Goal: Task Accomplishment & Management: Manage account settings

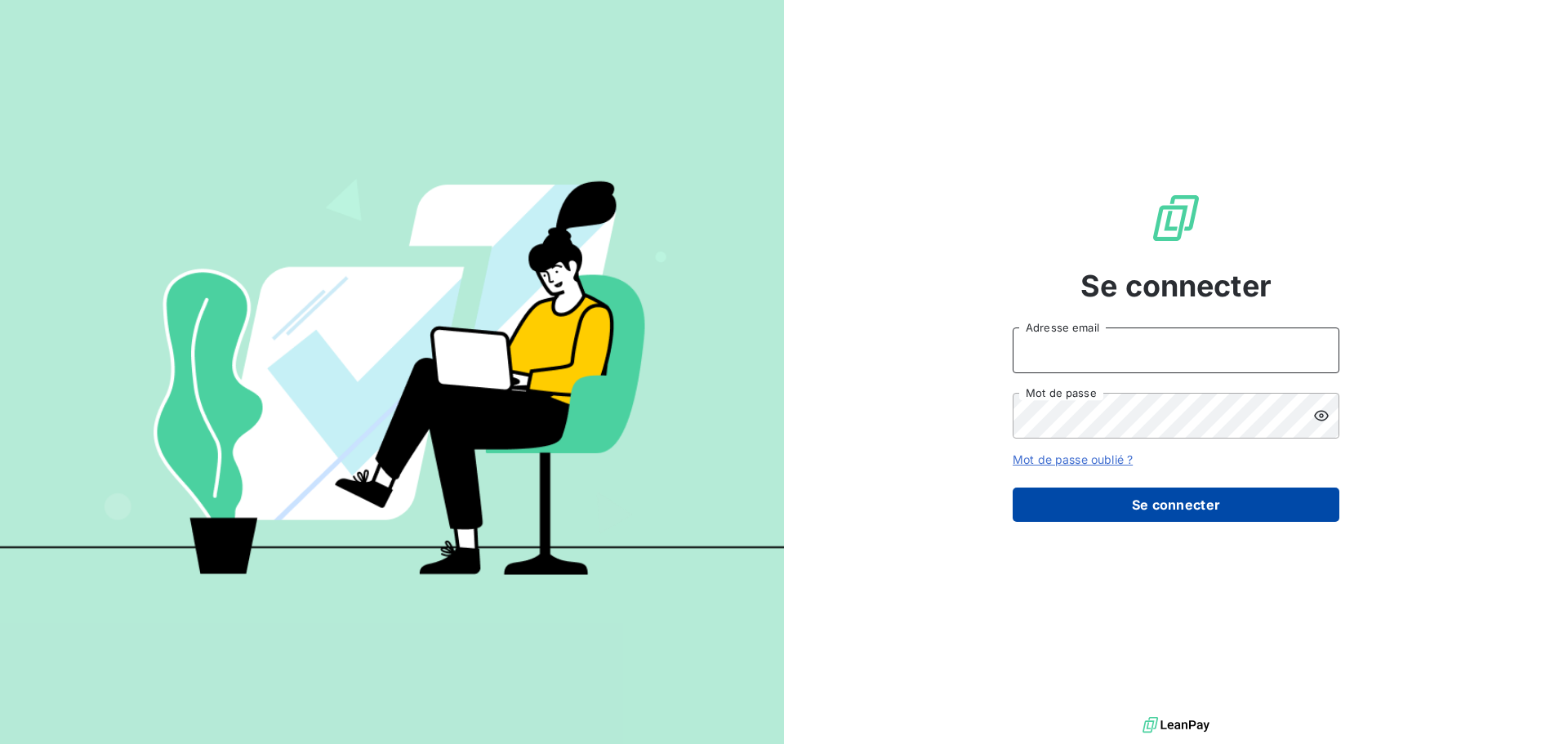
type input "[PERSON_NAME][EMAIL_ADDRESS][DOMAIN_NAME]"
click at [1179, 491] on button "Se connecter" at bounding box center [1176, 504] width 327 height 34
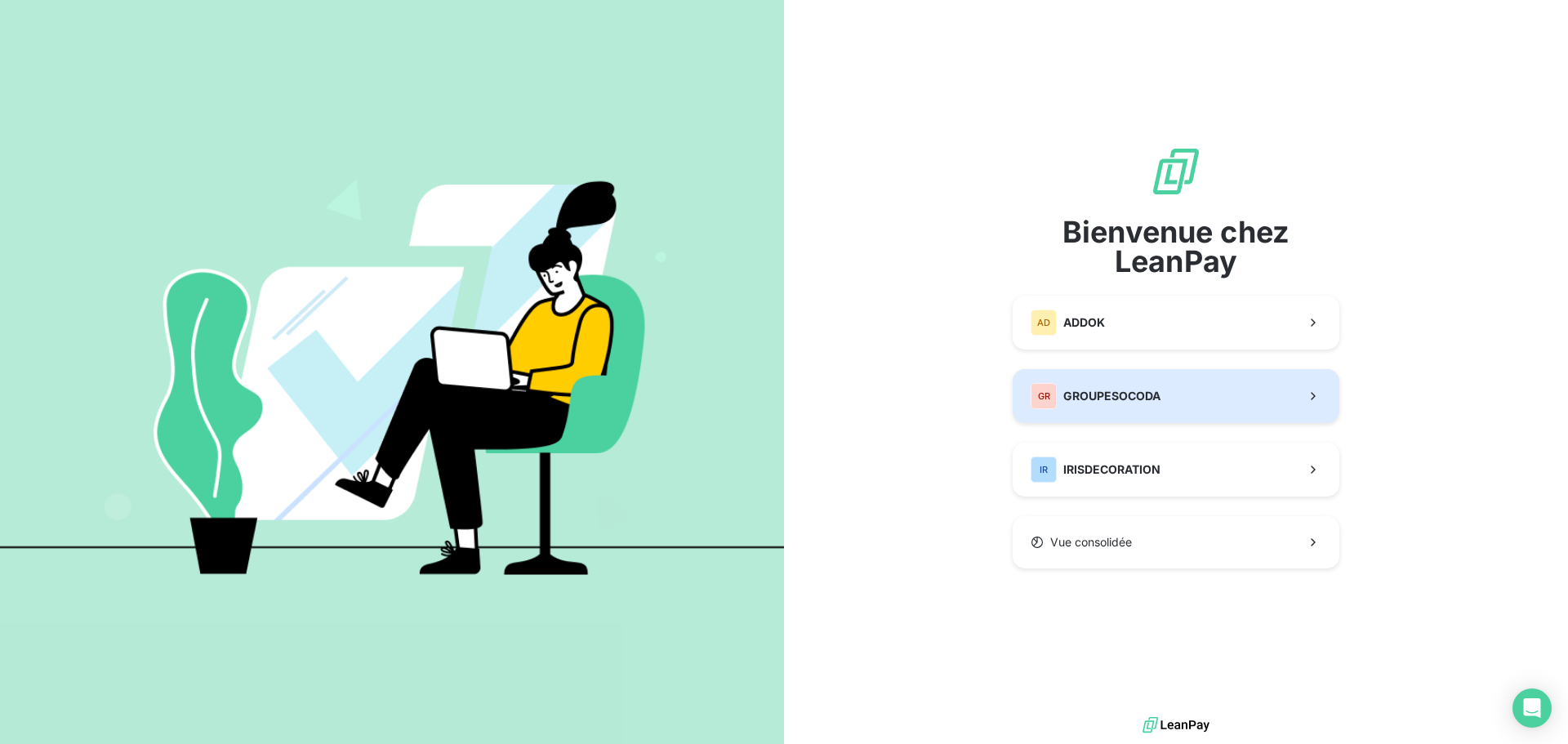
click at [1112, 408] on div "GR GROUPESOCODA" at bounding box center [1095, 396] width 130 height 27
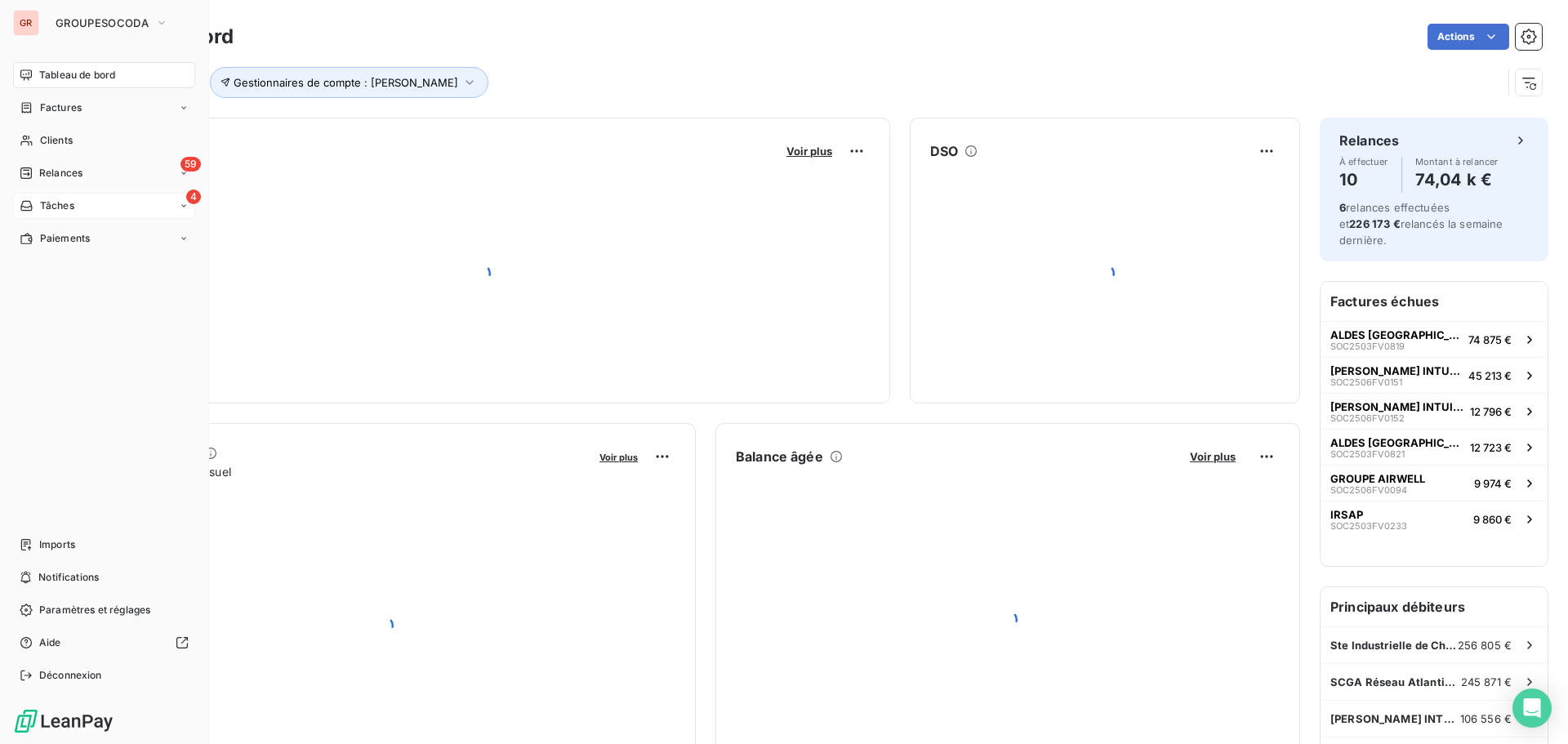
click at [34, 209] on div "Tâches" at bounding box center [47, 206] width 55 height 15
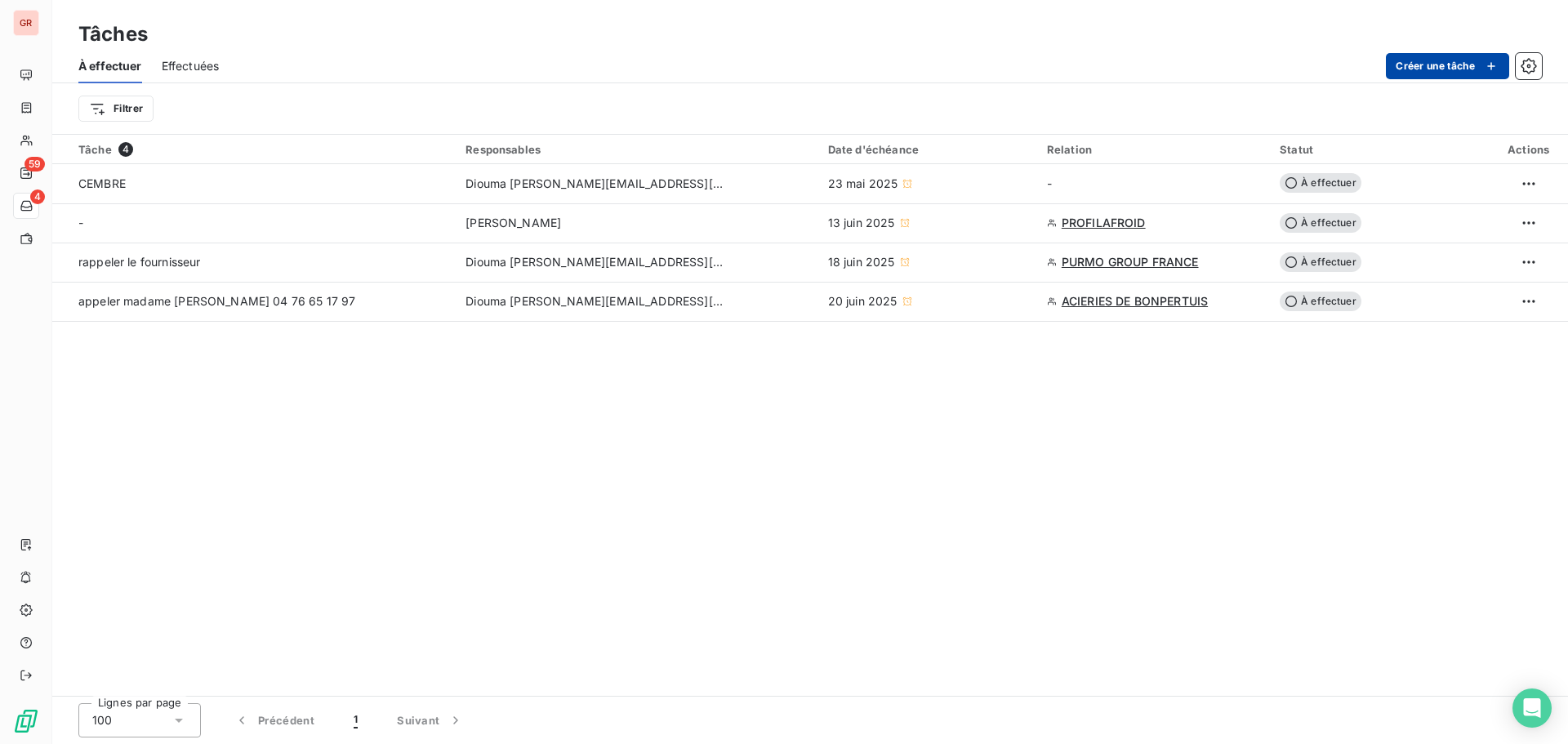
click at [1426, 58] on button "Créer une tâche" at bounding box center [1447, 66] width 124 height 27
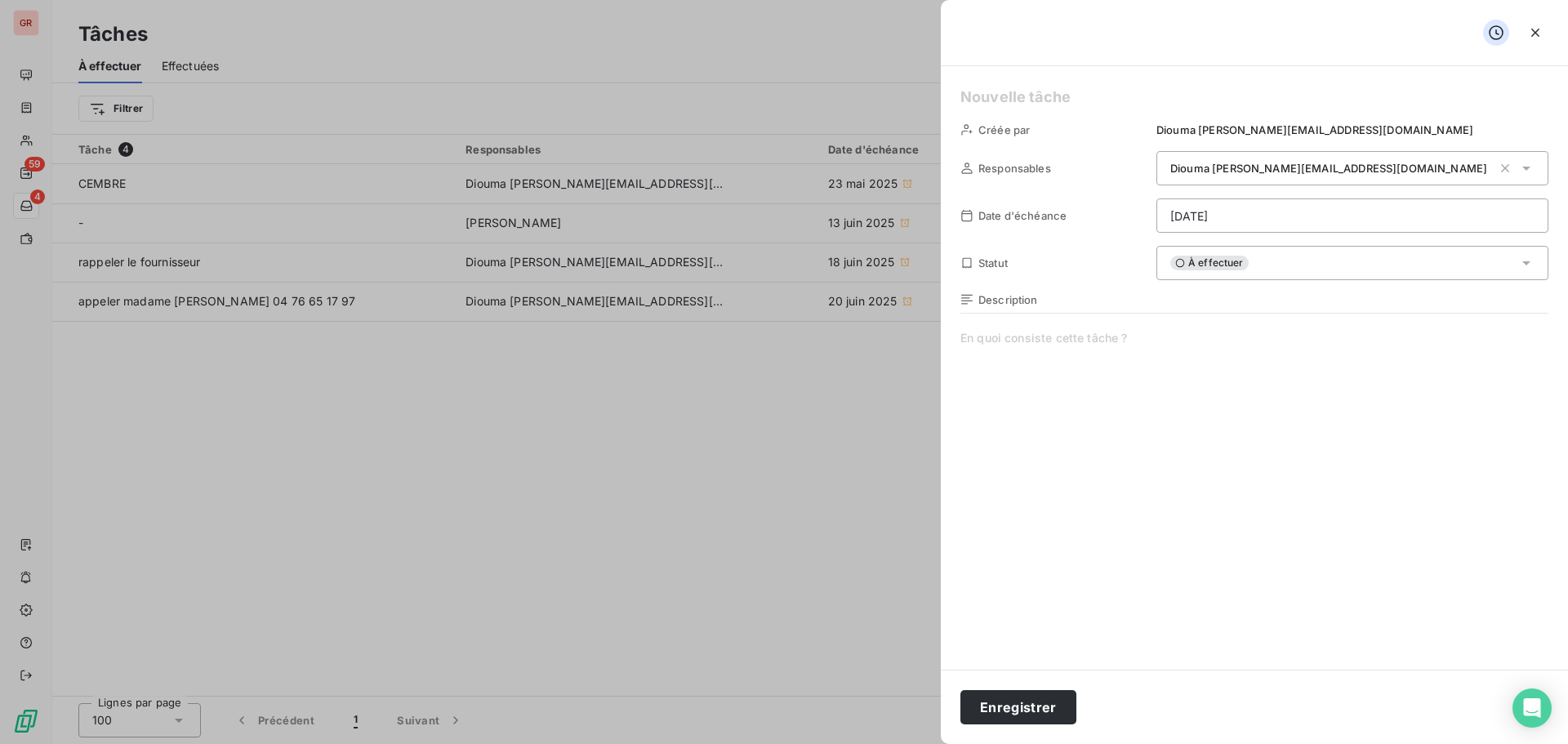
click at [993, 85] on h5 at bounding box center [1254, 97] width 588 height 23
click at [1536, 34] on icon "button" at bounding box center [1536, 33] width 17 height 17
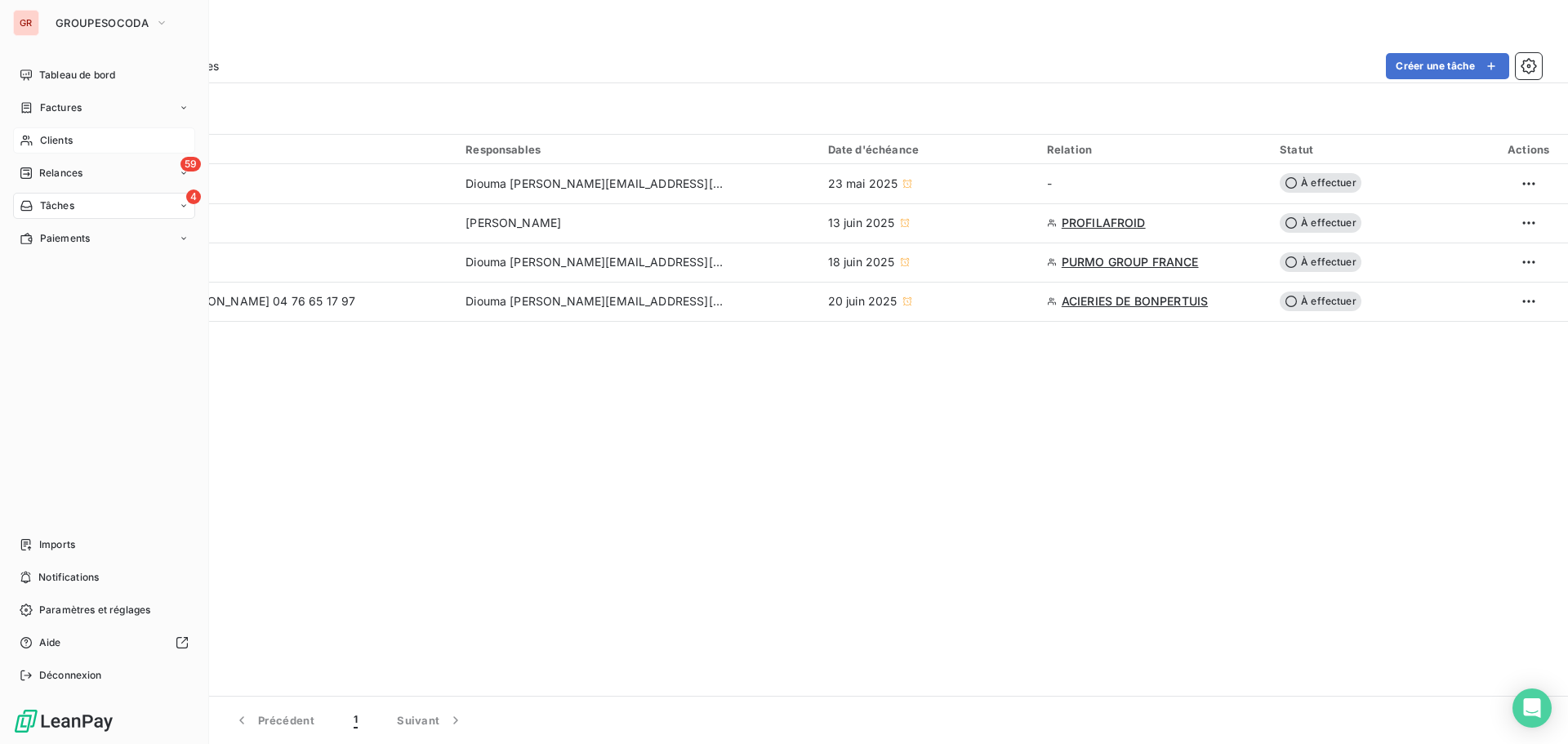
click at [51, 141] on span "Clients" at bounding box center [56, 141] width 32 height 15
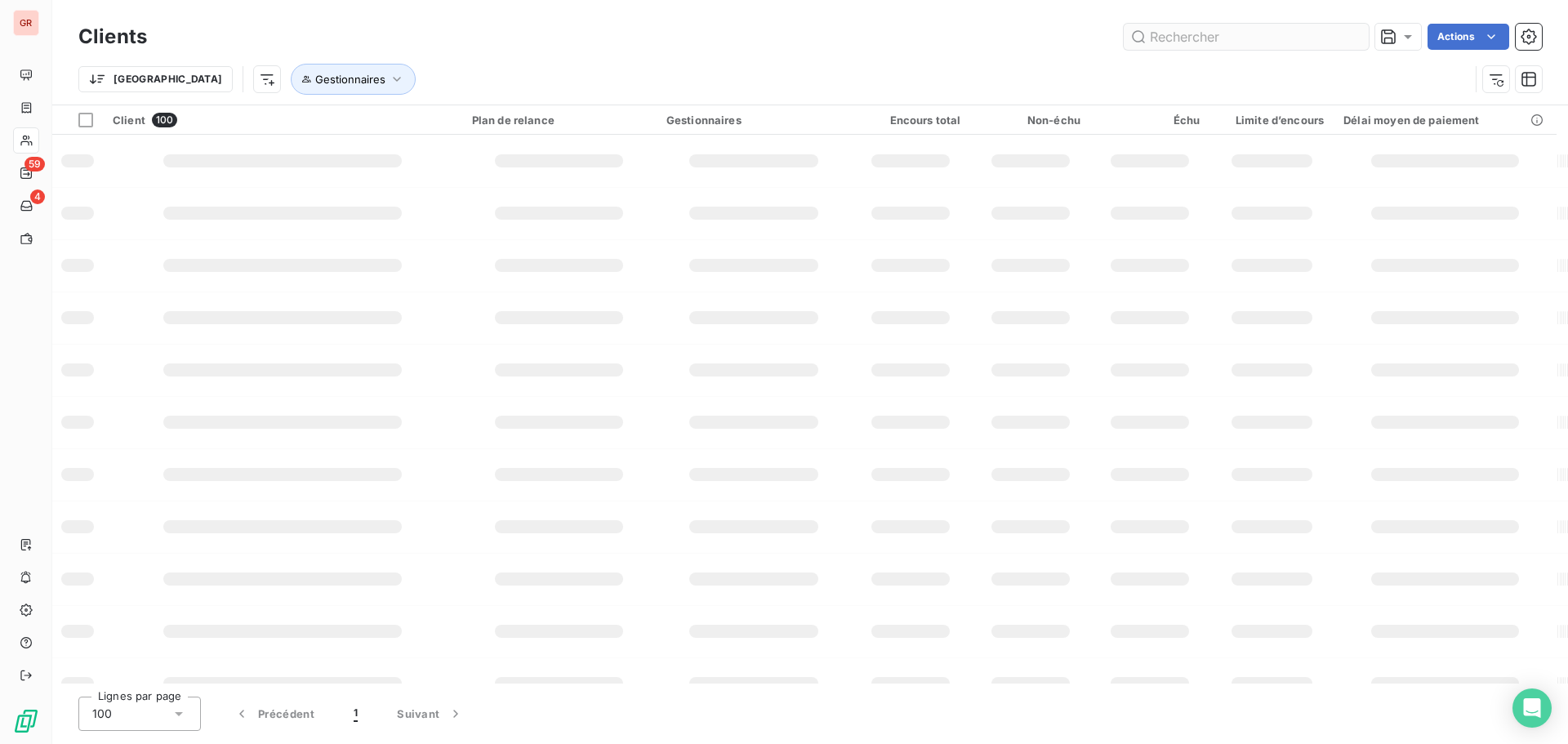
click at [1181, 36] on input "text" at bounding box center [1245, 37] width 245 height 27
type input "ALDES"
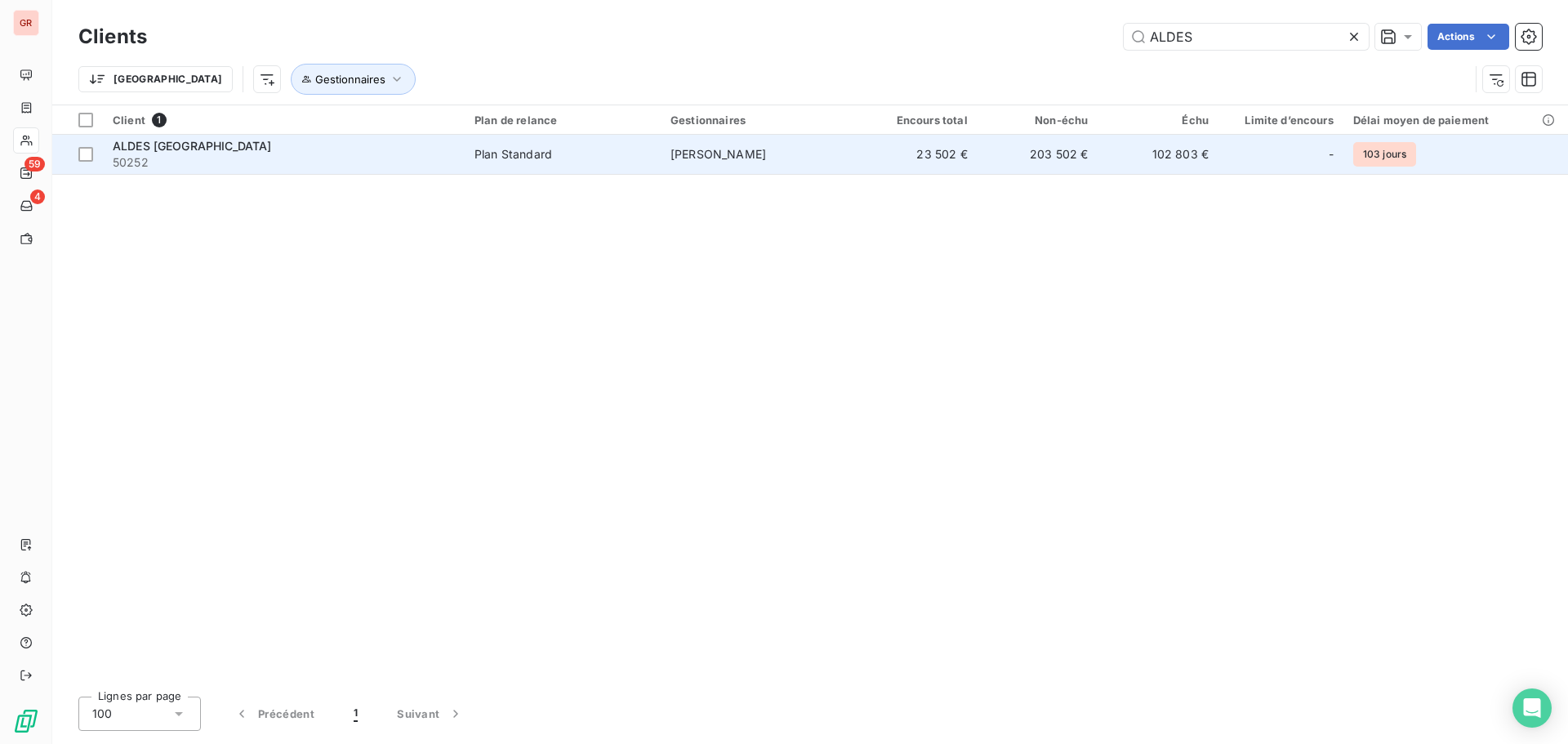
click at [798, 159] on td "[PERSON_NAME]" at bounding box center [759, 154] width 196 height 39
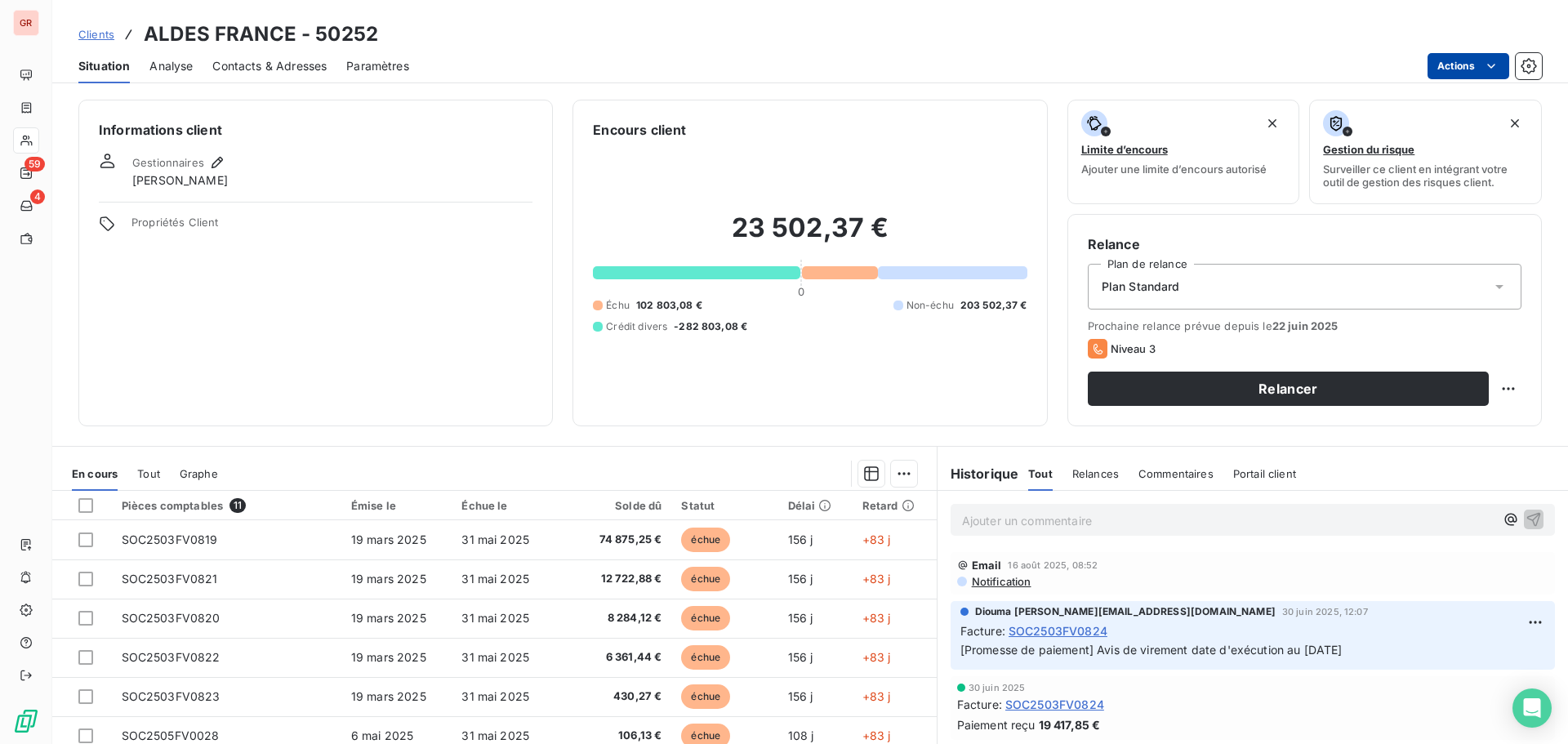
click at [1502, 63] on html "GR 59 4 Clients ALDES FRANCE - 50252 Situation Analyse Contacts & Adresses Para…" at bounding box center [784, 372] width 1568 height 744
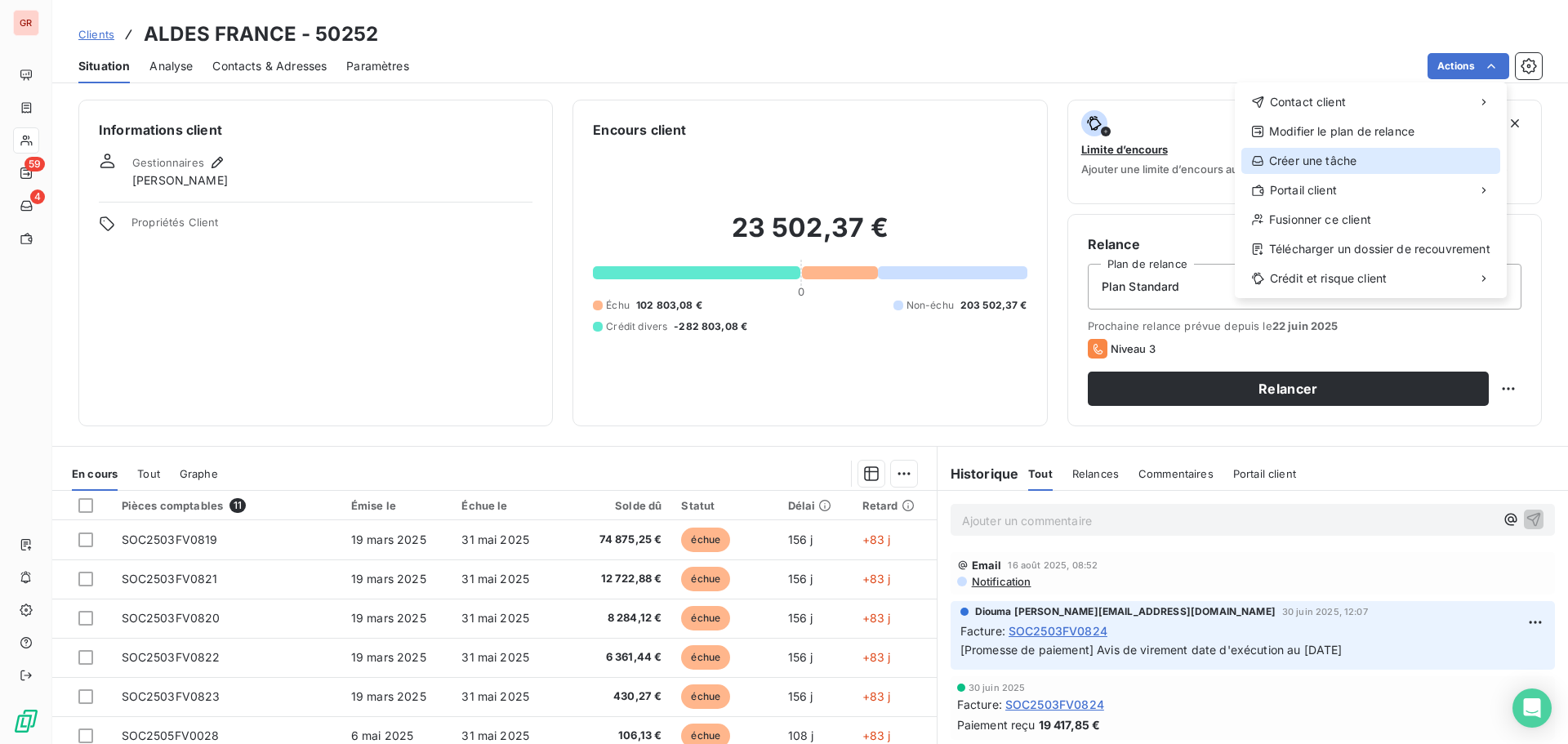
click at [1366, 167] on div "Créer une tâche" at bounding box center [1371, 161] width 259 height 27
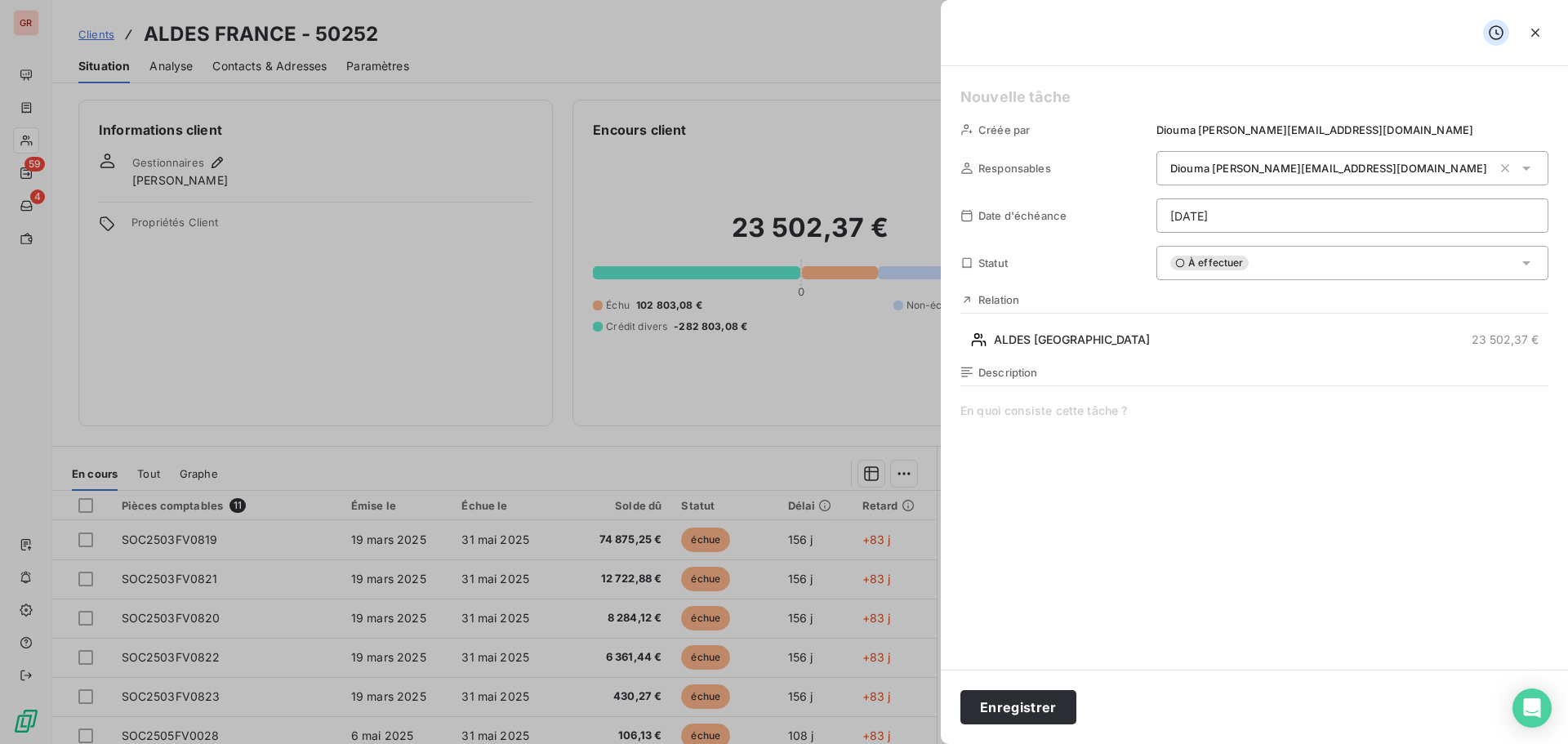
click at [1024, 80] on div "Créée par Diouma d.magassa@socoda.com Responsables Diouma d.magassa@socoda.com …" at bounding box center [1255, 368] width 627 height 604
click at [1002, 85] on h5 at bounding box center [1254, 97] width 588 height 23
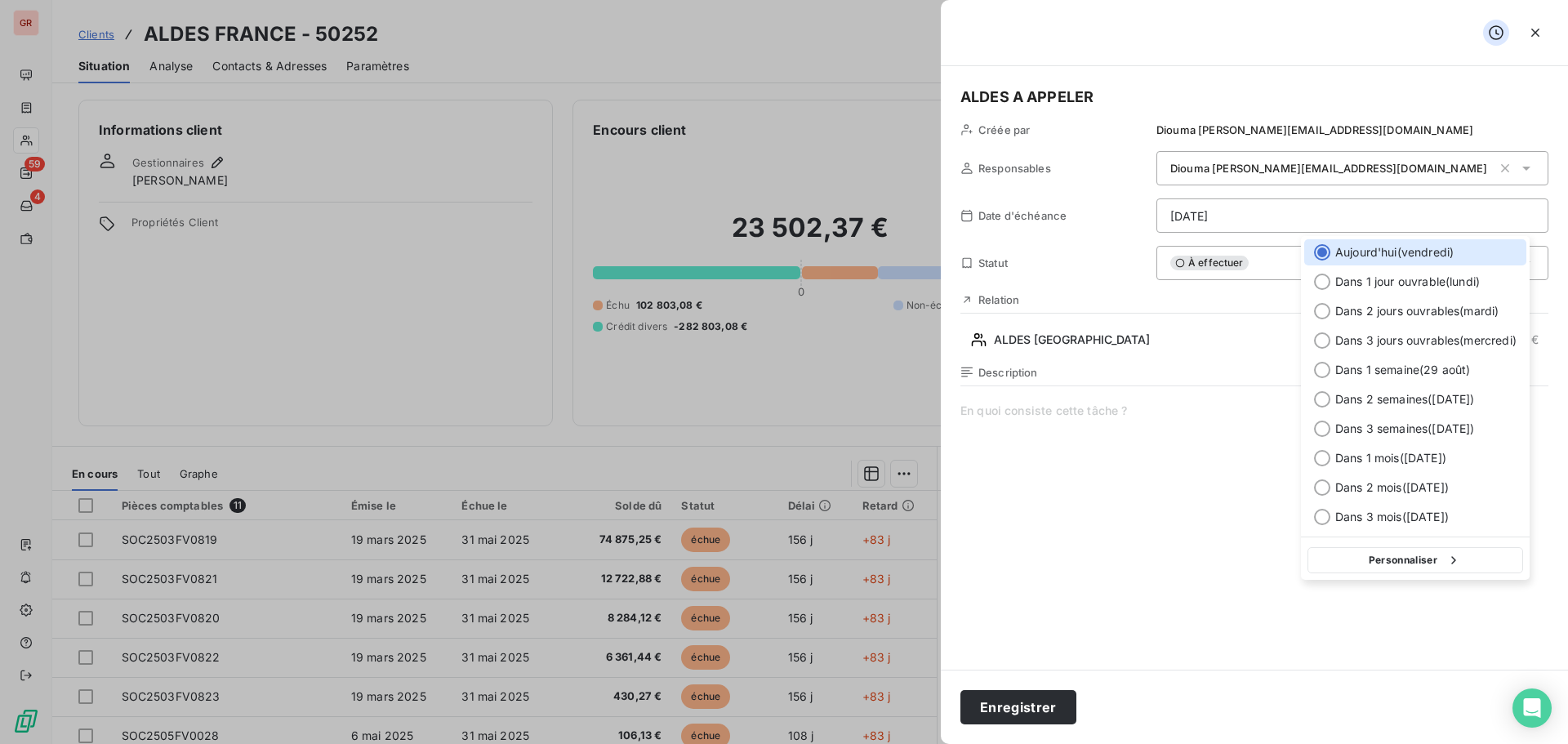
click at [1235, 210] on html "GR 59 4 Clients ALDES FRANCE - 50252 Situation Analyse Contacts & Adresses Para…" at bounding box center [784, 372] width 1568 height 744
click at [1376, 286] on span "Dans 1 jour ouvrable ( lundi )" at bounding box center [1407, 282] width 144 height 17
click at [1291, 221] on html "GR 59 4 Clients ALDES FRANCE - 50252 Situation Analyse Contacts & Adresses Para…" at bounding box center [784, 372] width 1568 height 744
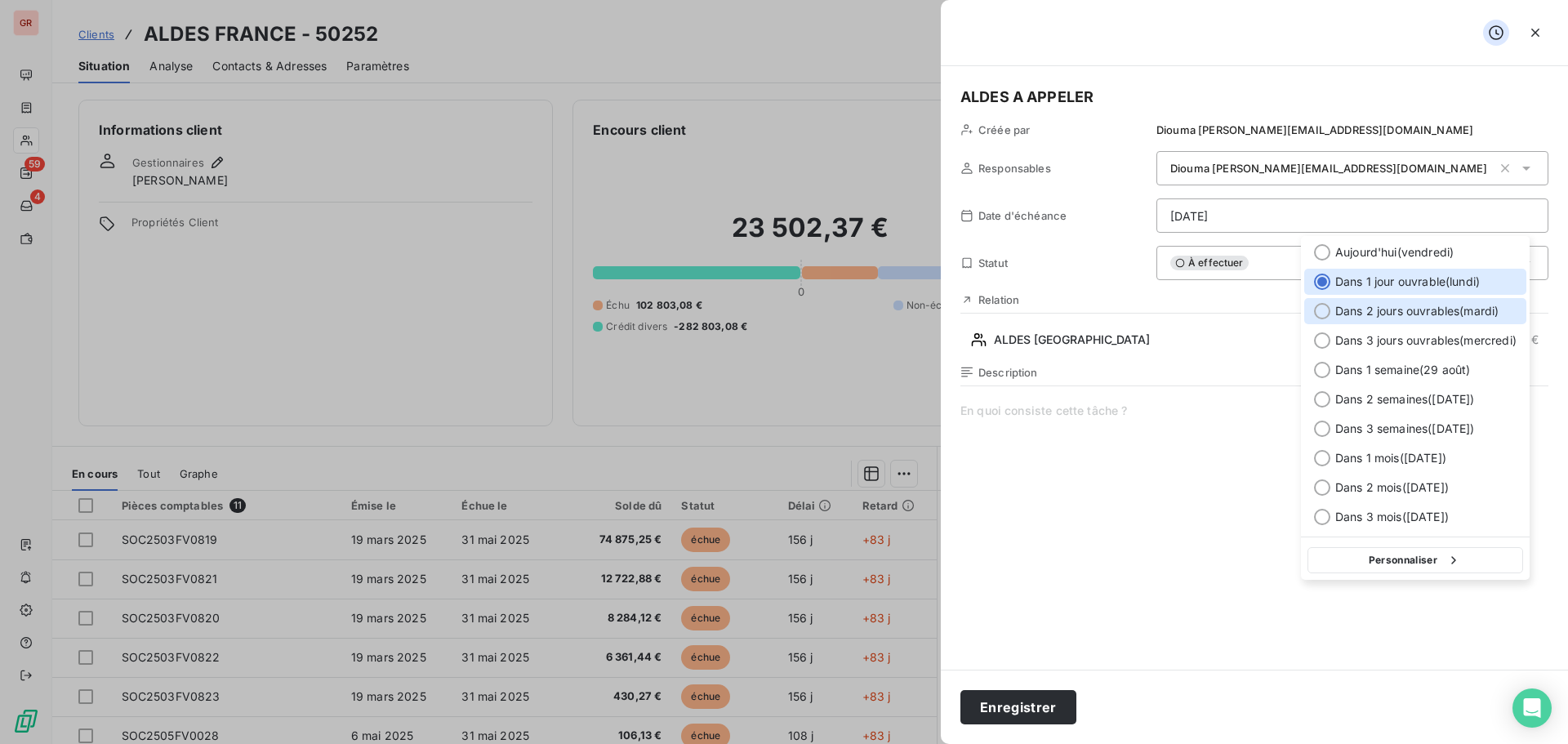
click at [1325, 308] on div at bounding box center [1323, 311] width 17 height 17
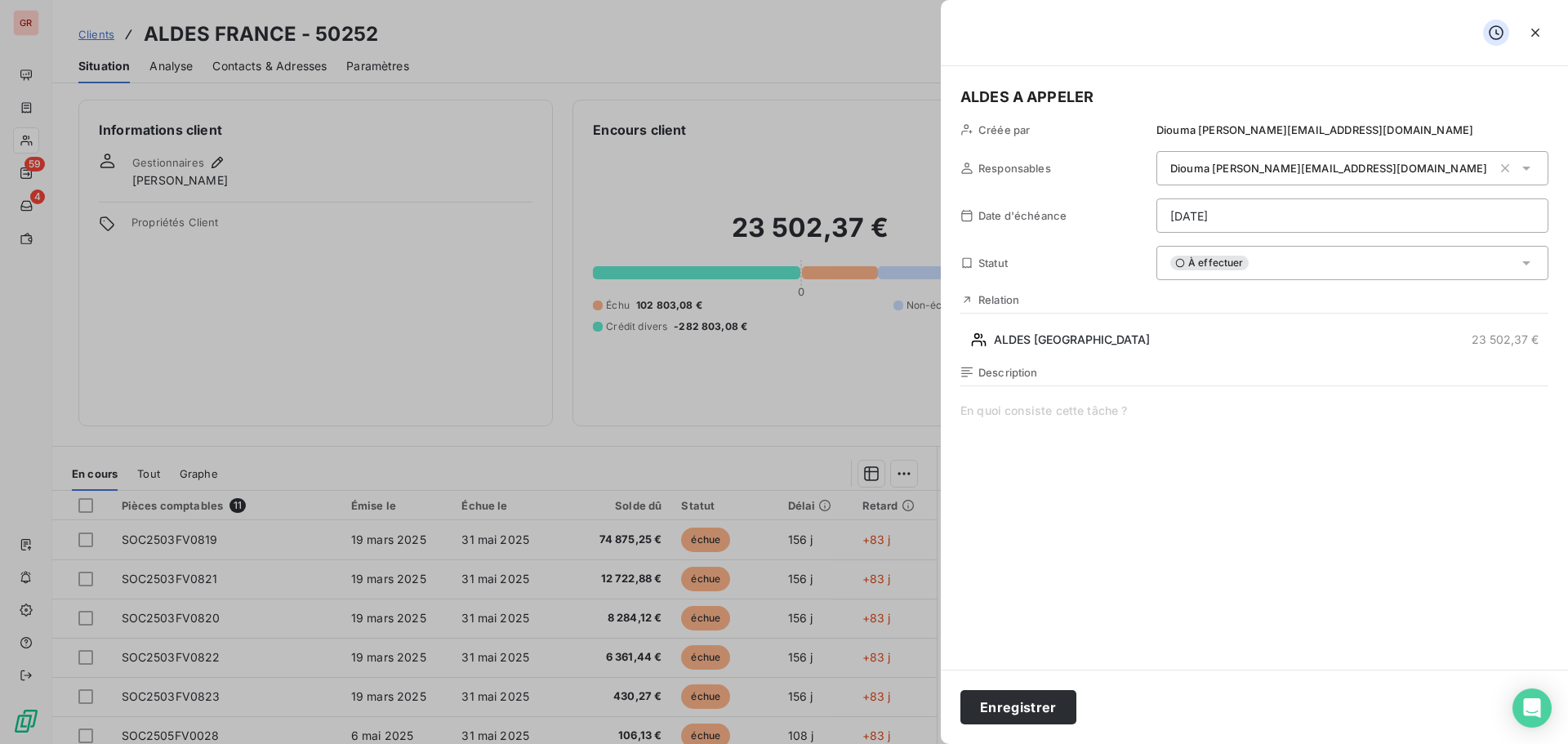
click at [975, 95] on h5 "ALDES A APPELER" at bounding box center [1254, 97] width 588 height 23
click at [963, 93] on h5 "ALDES A APPELER" at bounding box center [1254, 97] width 588 height 23
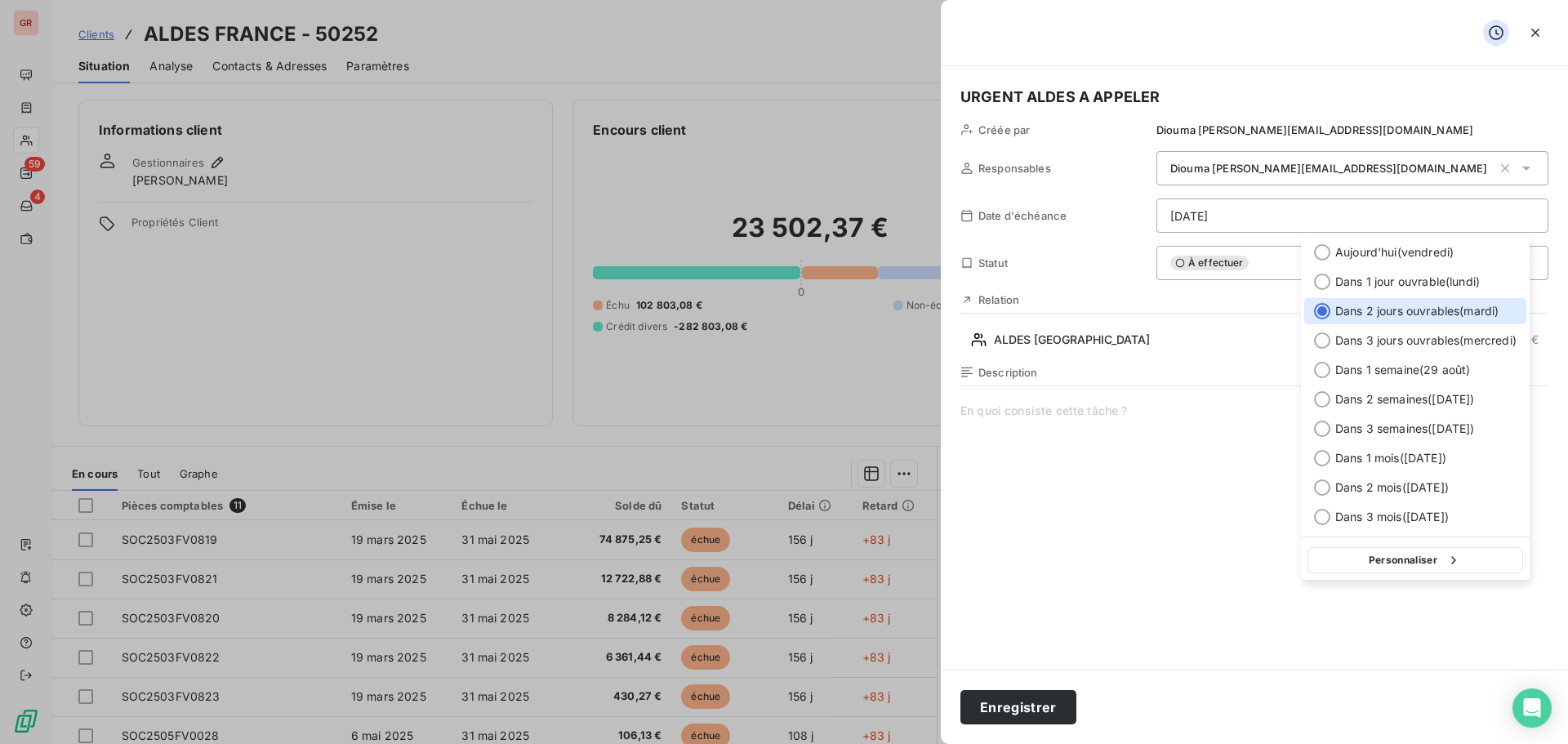
click at [1195, 216] on html "GR 59 4 Clients ALDES FRANCE - 50252 Situation Analyse Contacts & Adresses Para…" at bounding box center [784, 372] width 1568 height 744
click at [1326, 279] on div at bounding box center [1323, 282] width 17 height 17
type input "25/08/2025"
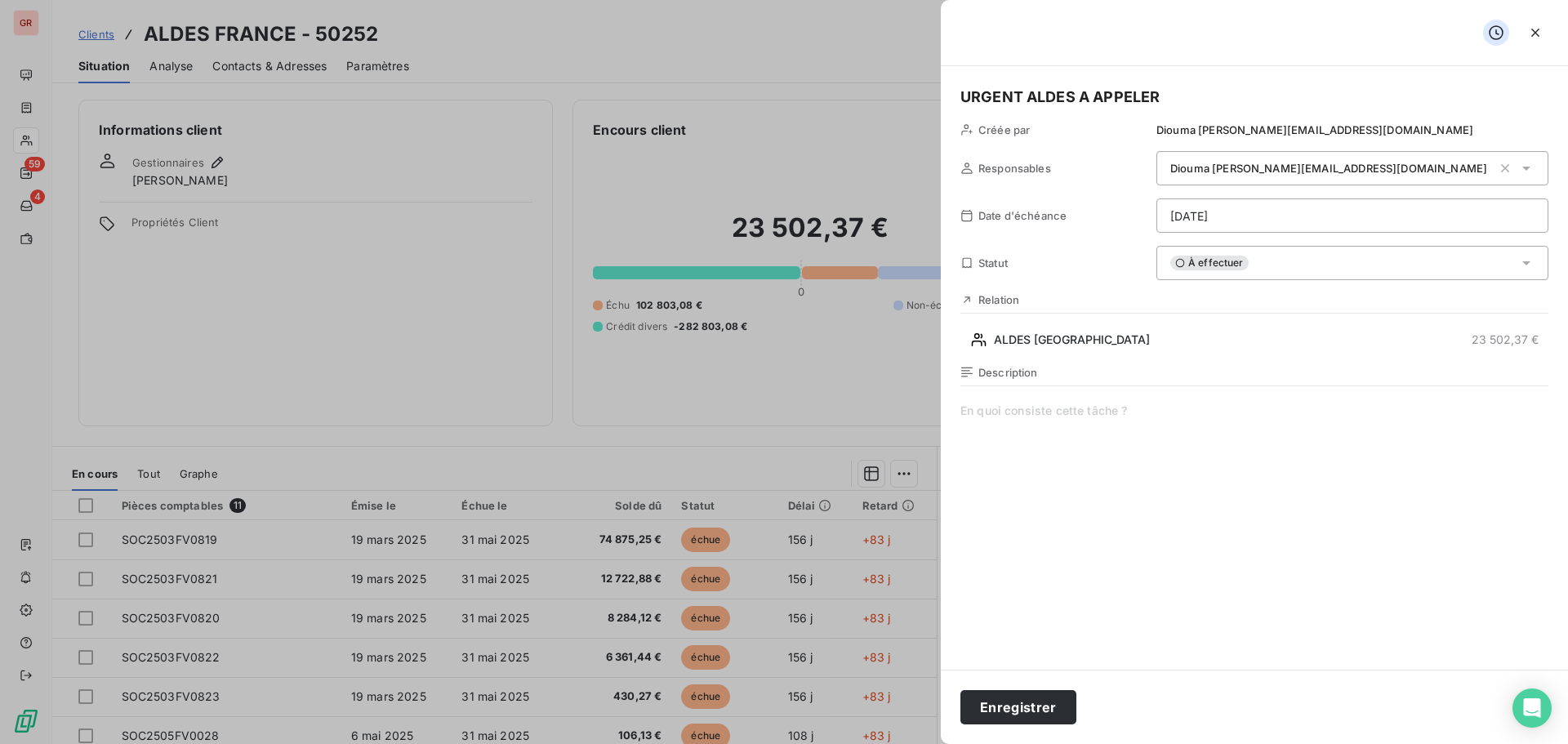
click at [1105, 586] on span at bounding box center [1254, 560] width 588 height 314
click at [1028, 693] on button "Enregistrer" at bounding box center [1018, 707] width 116 height 34
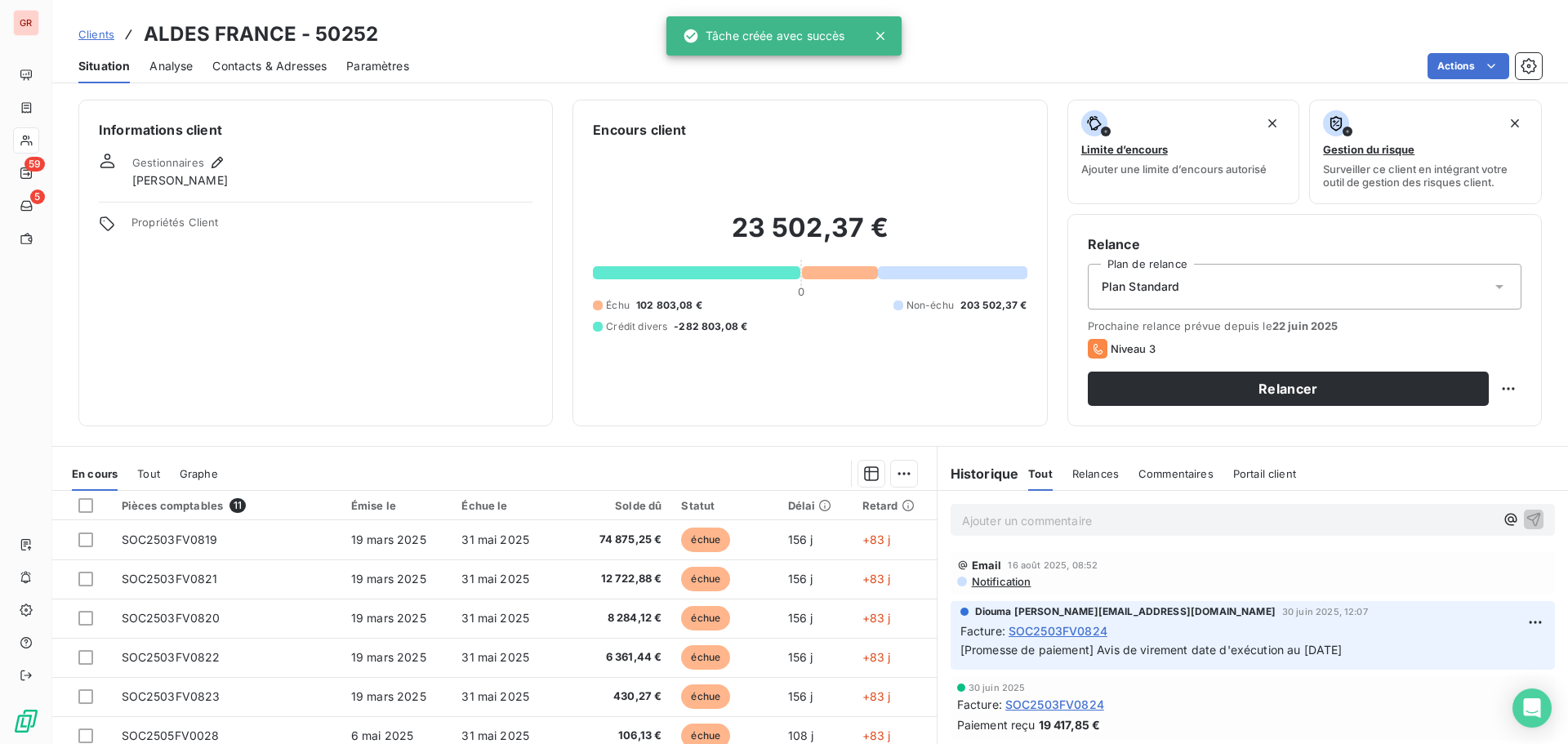
click at [251, 444] on div "Informations client Gestionnaires Jérôme GEOFFRIN Propriétés Client Encours cli…" at bounding box center [810, 416] width 1516 height 654
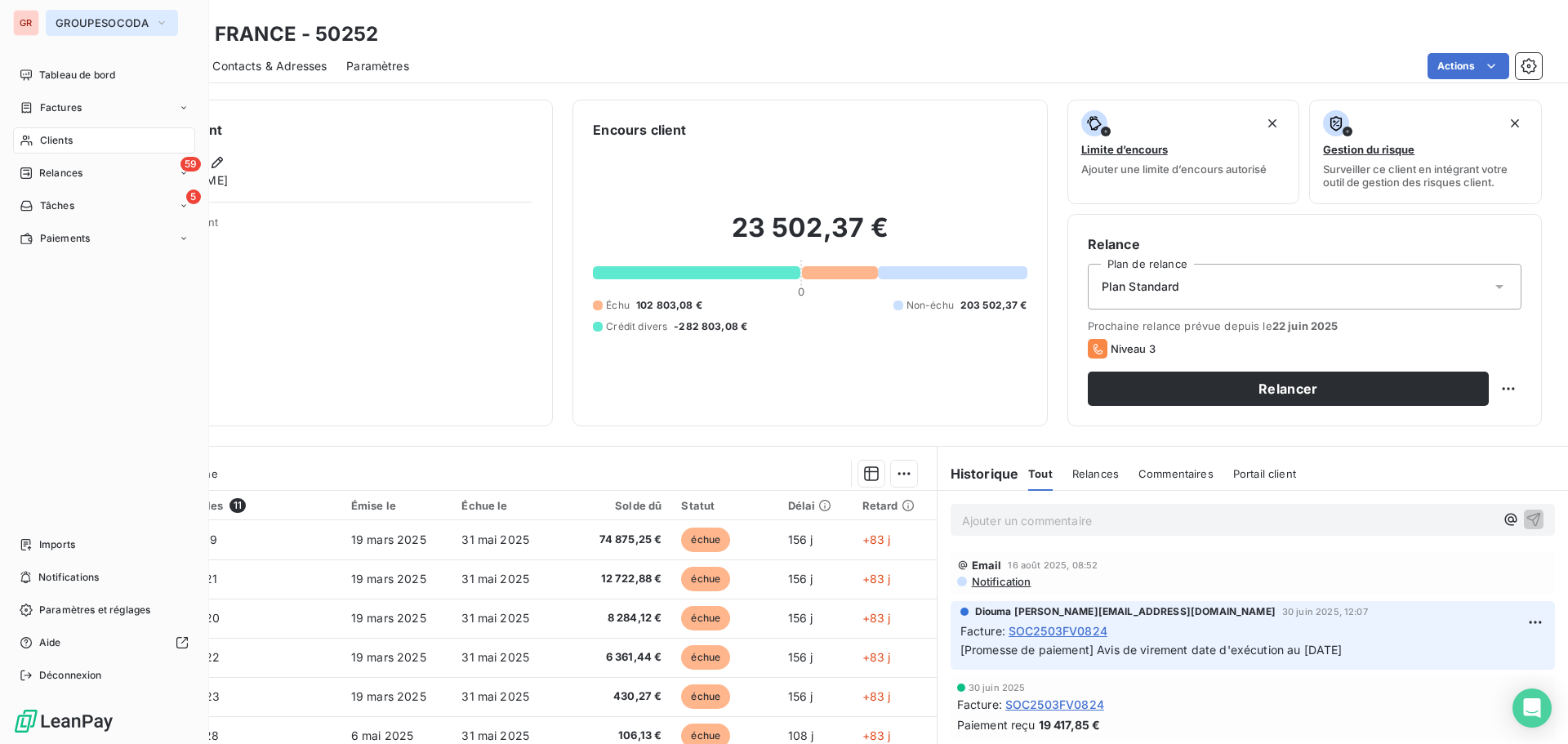
click at [81, 32] on button "GROUPESOCODA" at bounding box center [112, 23] width 133 height 27
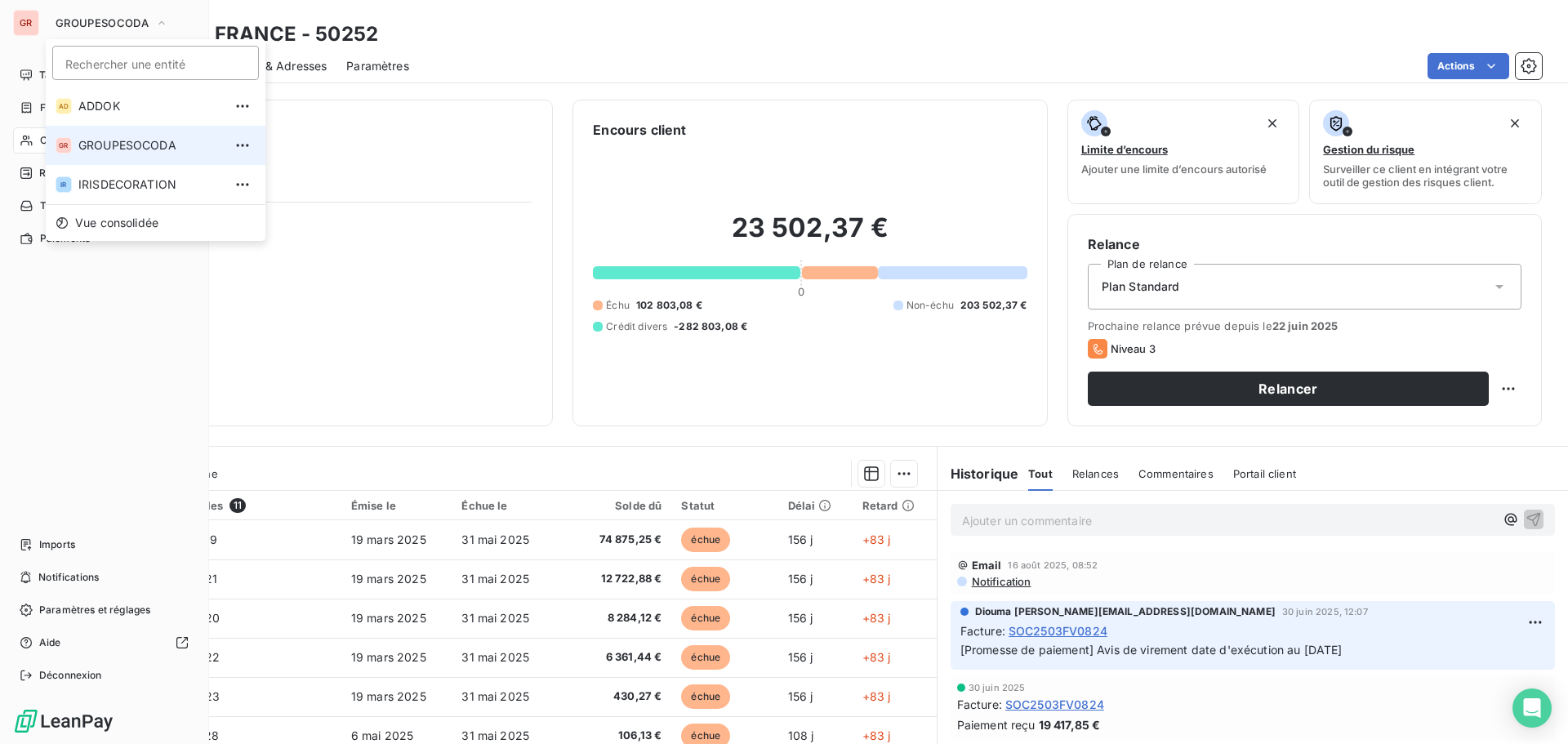
click at [78, 149] on li "GR GROUPESOCODA" at bounding box center [155, 145] width 220 height 39
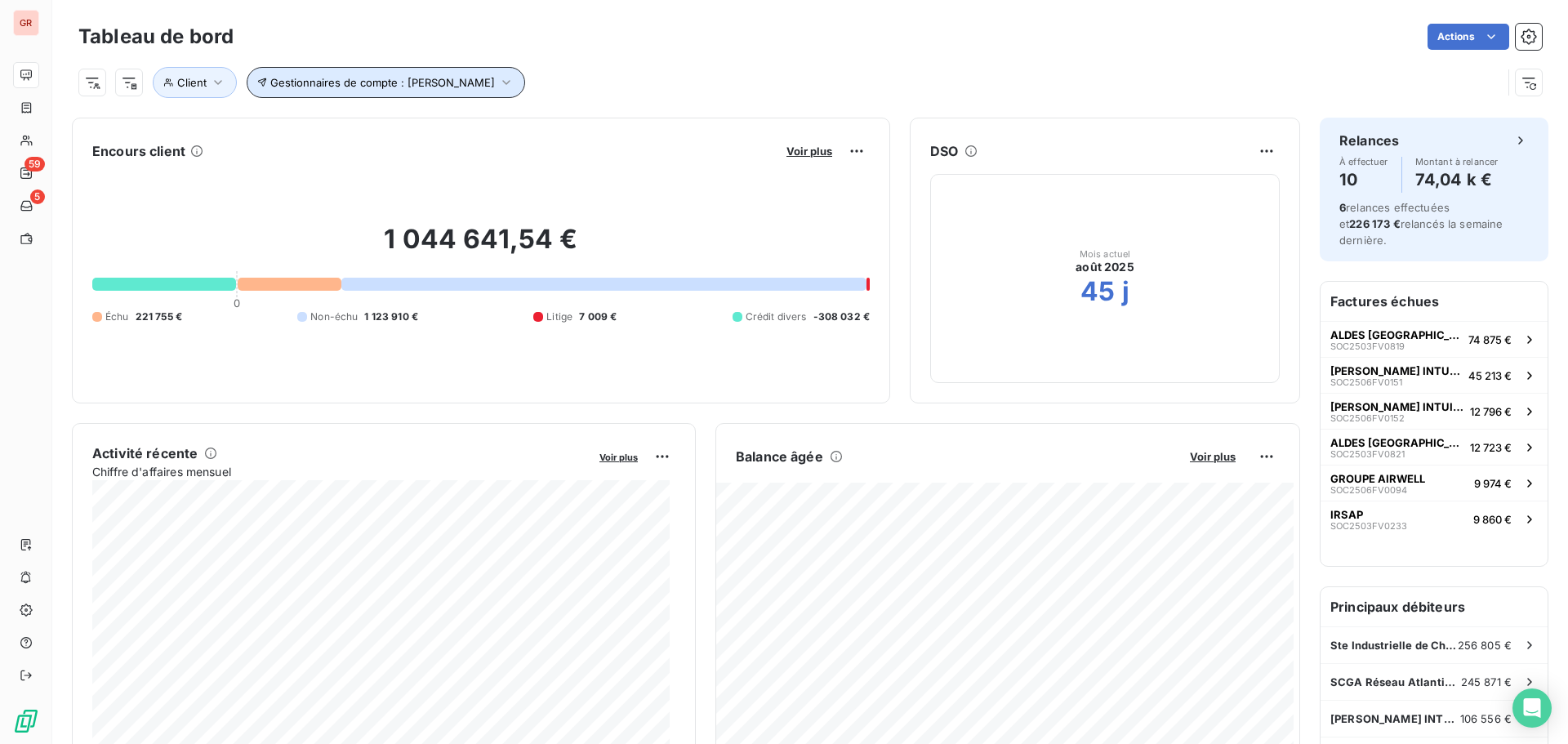
click at [474, 75] on button "Gestionnaires de compte : [PERSON_NAME]" at bounding box center [386, 82] width 279 height 31
click at [662, 124] on icon "button" at bounding box center [655, 125] width 17 height 17
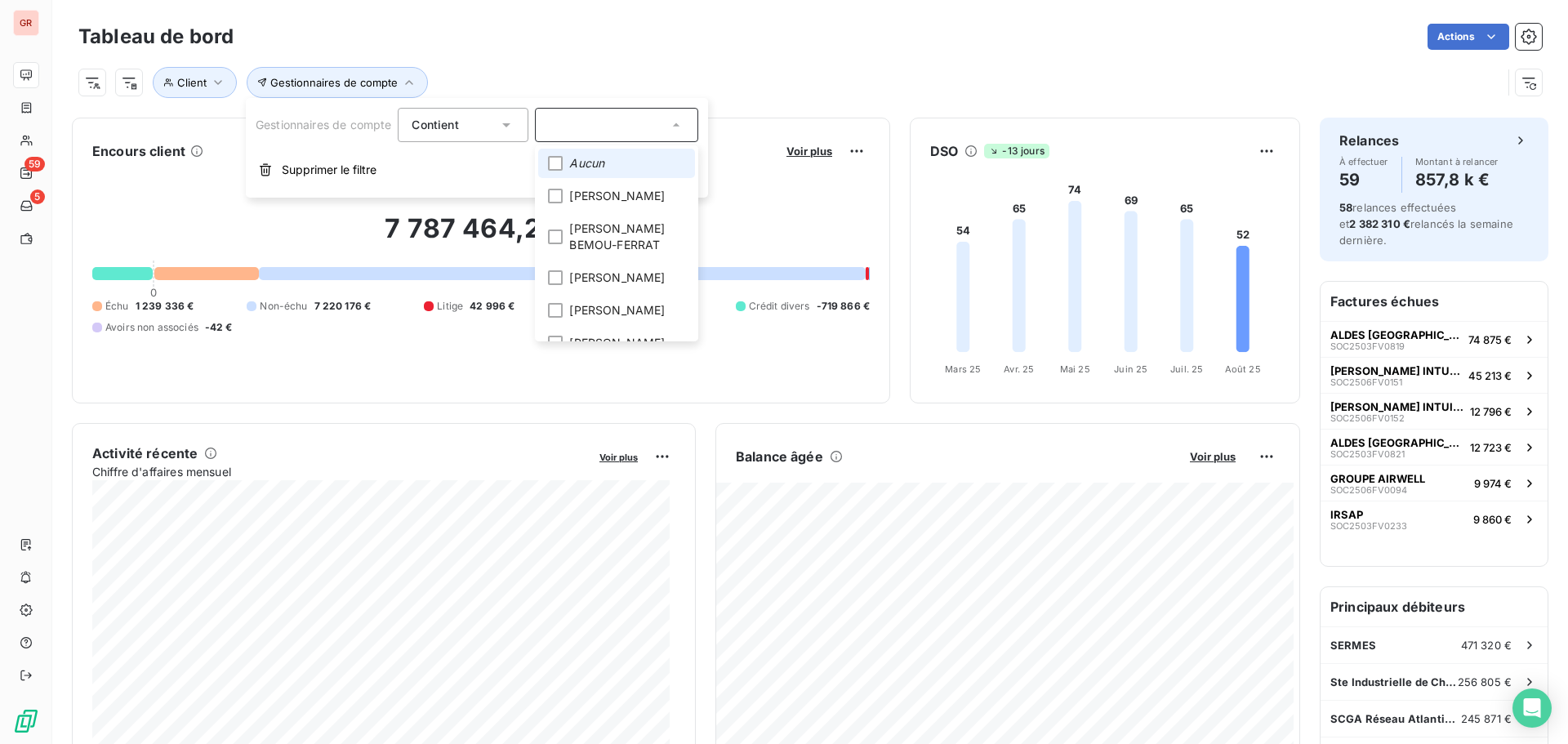
click at [611, 67] on div "Client Gestionnaires de compte" at bounding box center [790, 82] width 1424 height 31
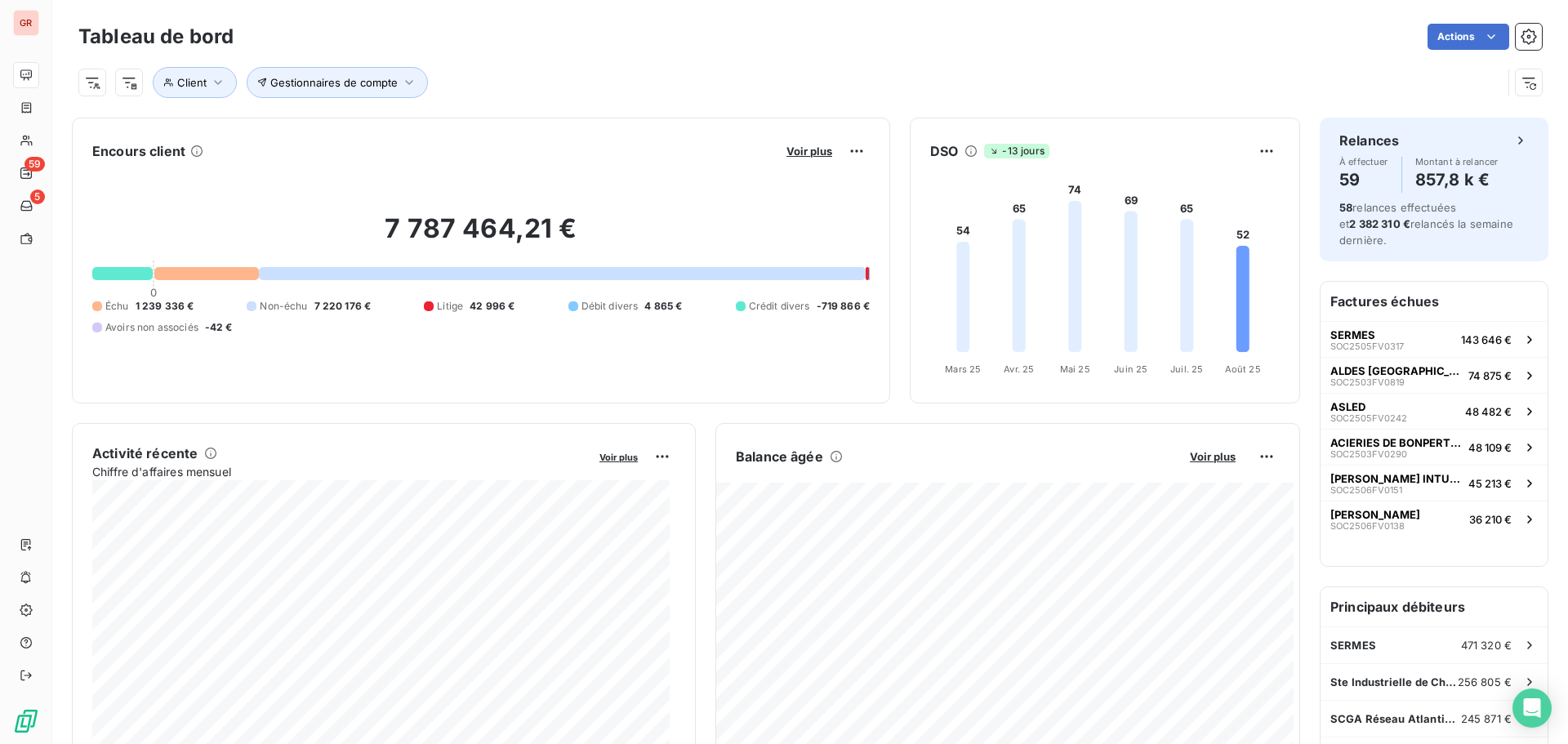
click at [787, 309] on span "Crédit divers" at bounding box center [779, 306] width 61 height 15
drag, startPoint x: 732, startPoint y: 304, endPoint x: 818, endPoint y: 306, distance: 86.0
click at [735, 304] on div at bounding box center [740, 306] width 10 height 10
click at [847, 305] on span "-719 866 €" at bounding box center [843, 306] width 54 height 15
click at [735, 305] on div at bounding box center [740, 306] width 10 height 10
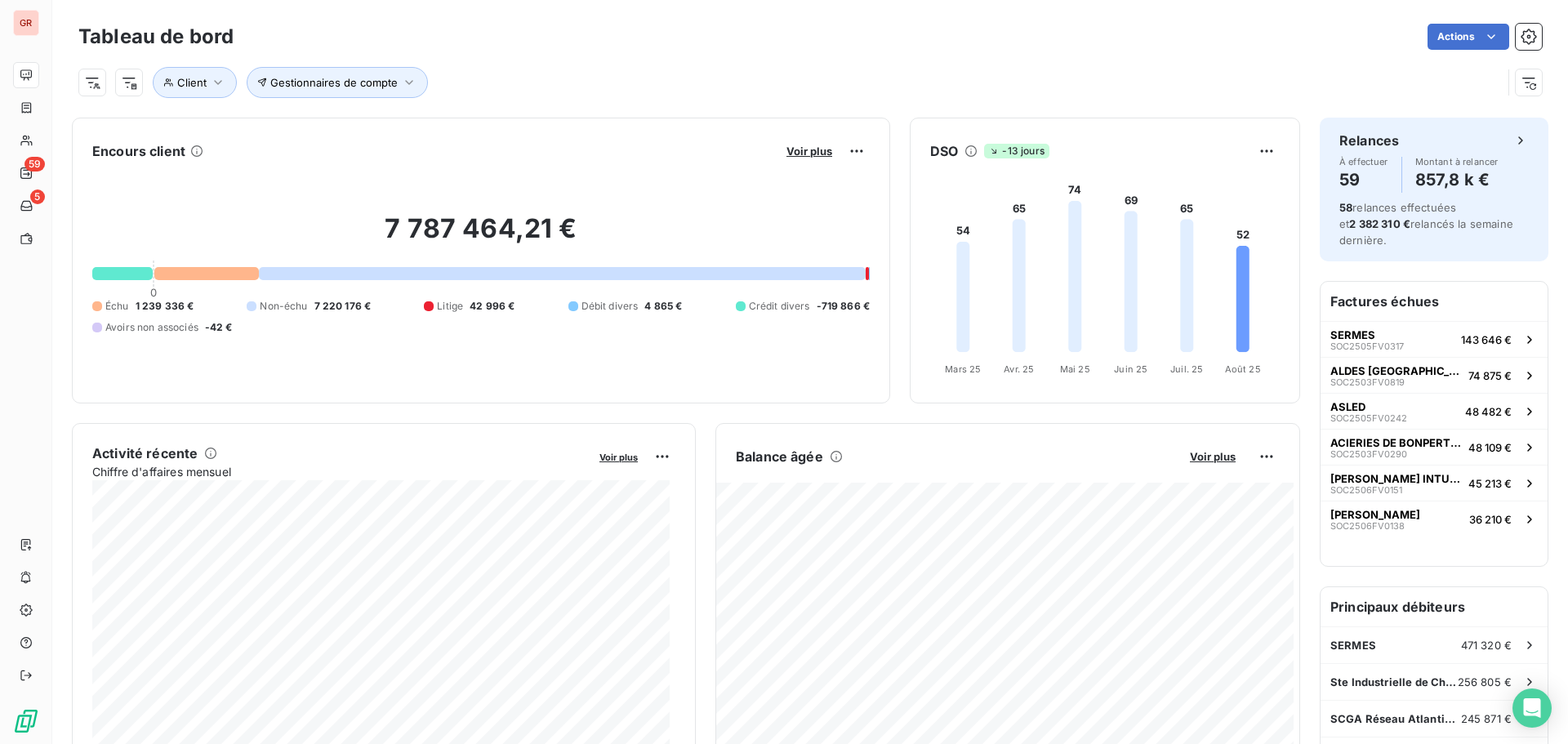
click at [809, 310] on div "Crédit divers -719 866 €" at bounding box center [803, 306] width 134 height 15
click at [823, 301] on span "-719 866 €" at bounding box center [843, 306] width 54 height 15
click at [780, 311] on div "Échu 1 239 336 € Non-échu 7 220 176 € Litige 42 996 € Débit divers 4 865 € Créd…" at bounding box center [481, 316] width 778 height 36
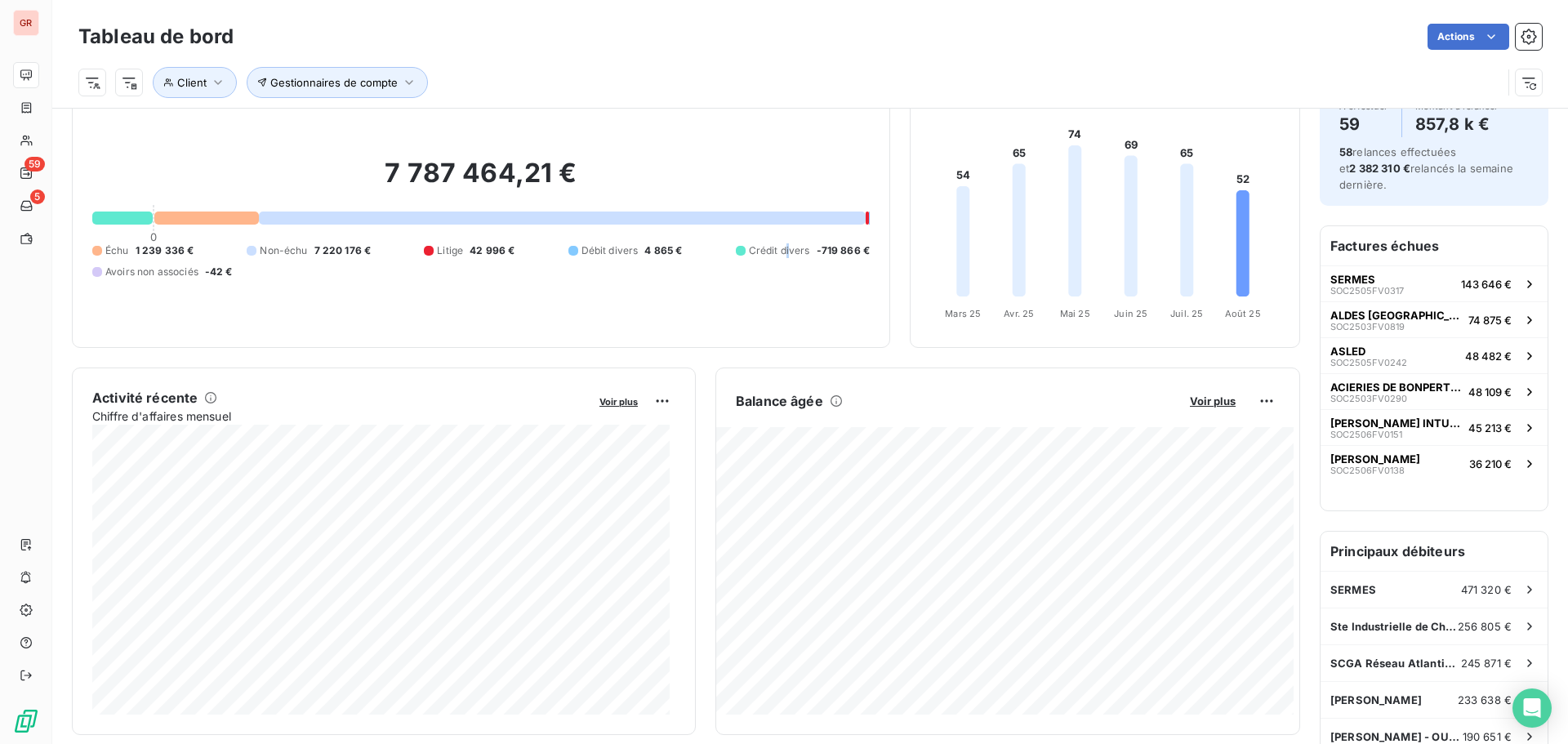
scroll to position [246, 0]
